Goal: Find specific page/section: Find specific page/section

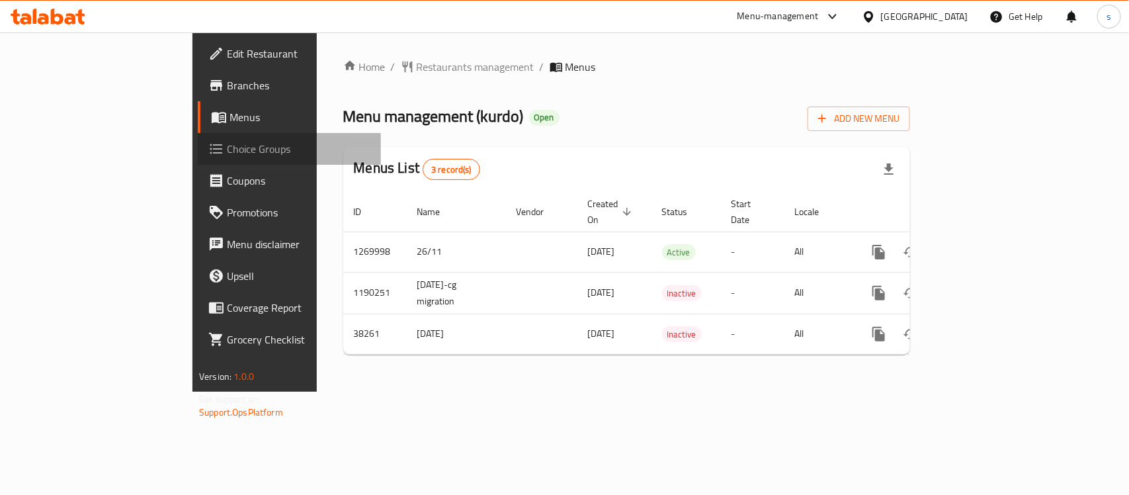
click at [227, 145] on span "Choice Groups" at bounding box center [298, 149] width 143 height 16
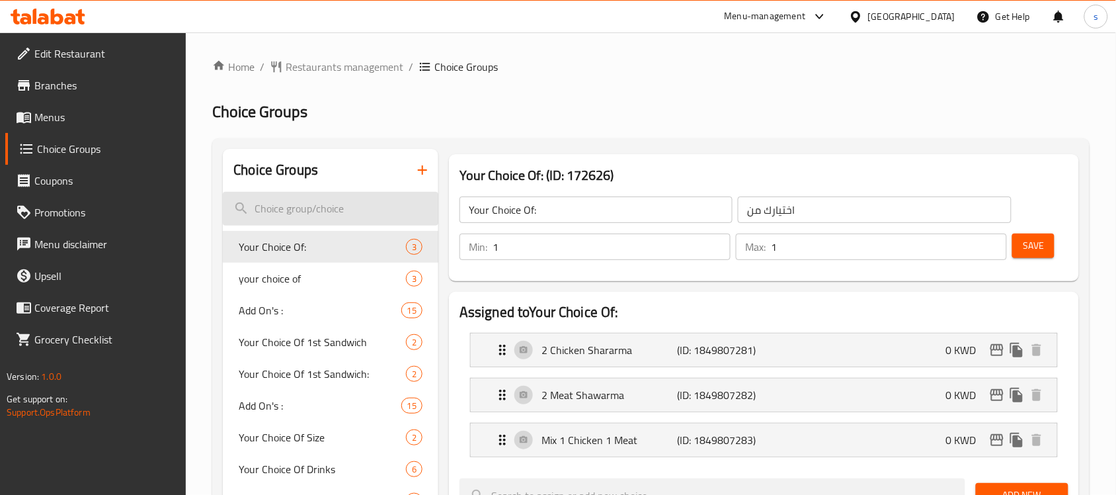
click at [315, 210] on input "search" at bounding box center [331, 209] width 216 height 34
paste input "Your Choice Of 6th Sandwich:"
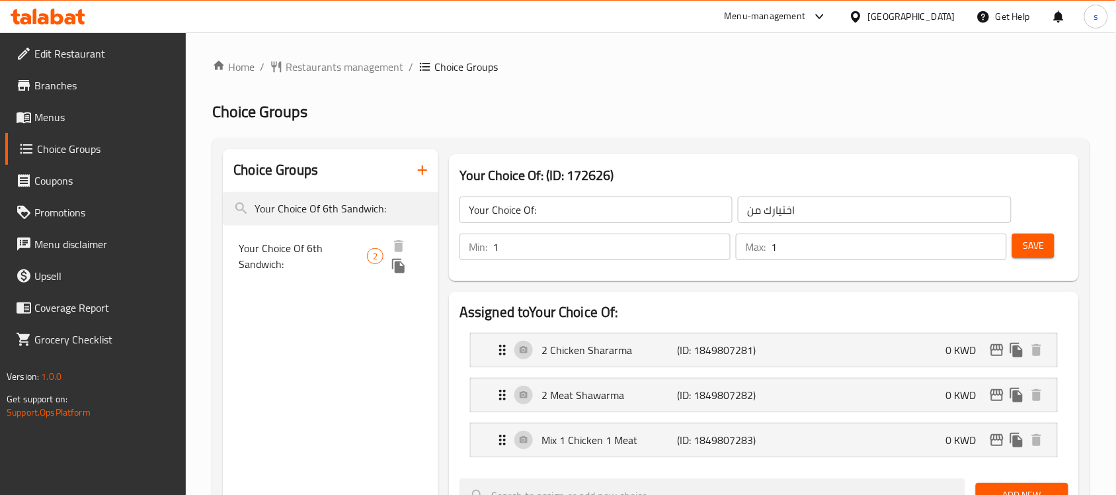
type input "Your Choice Of 6th Sandwich:"
click at [323, 255] on span "Your Choice Of 6th Sandwich:" at bounding box center [303, 256] width 128 height 32
type input "Your Choice Of 6th Sandwich:"
type input "إختيارك من السندويتش السادس:"
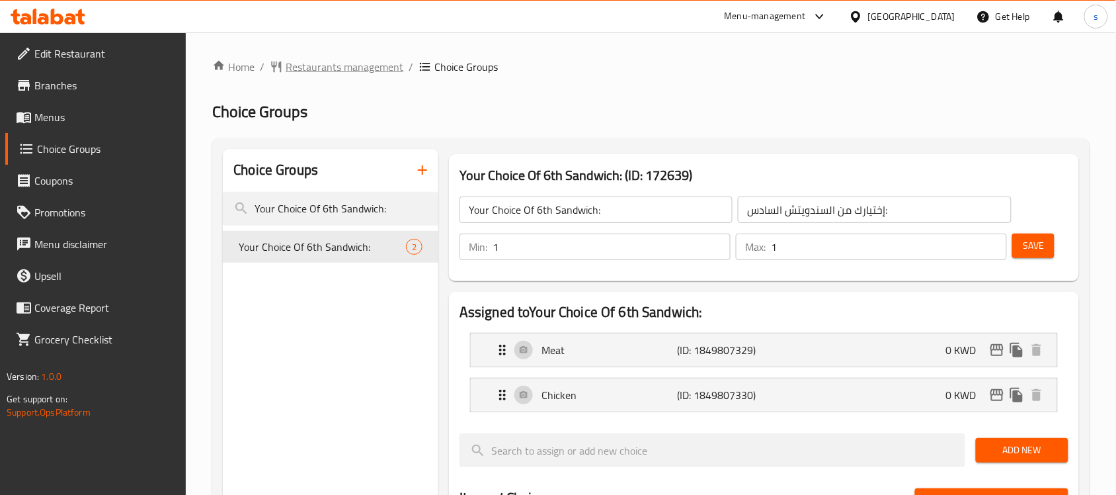
click at [354, 59] on span "Restaurants management" at bounding box center [345, 67] width 118 height 16
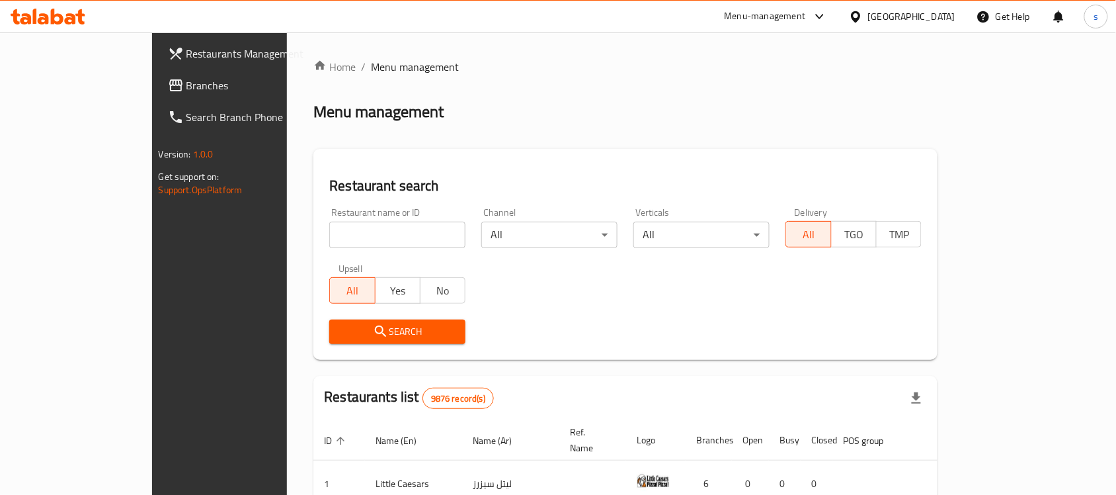
click at [157, 97] on link "Branches" at bounding box center [247, 85] width 181 height 32
click at [186, 89] on span "Branches" at bounding box center [257, 85] width 142 height 16
